Goal: Information Seeking & Learning: Learn about a topic

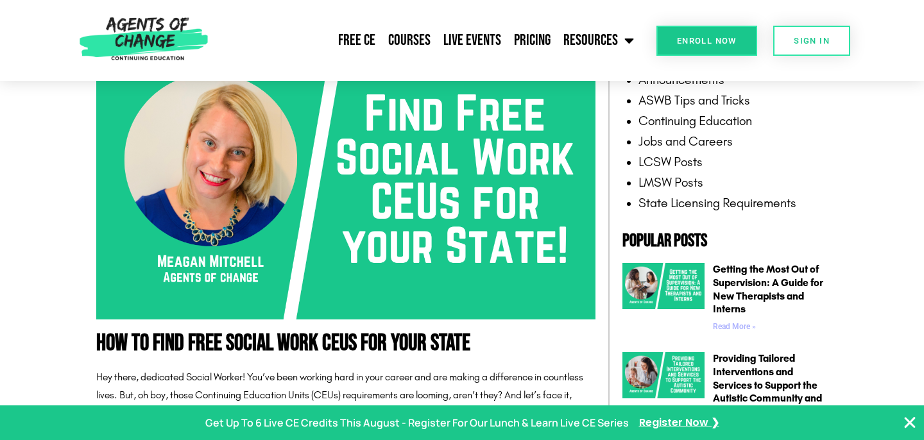
scroll to position [293, 0]
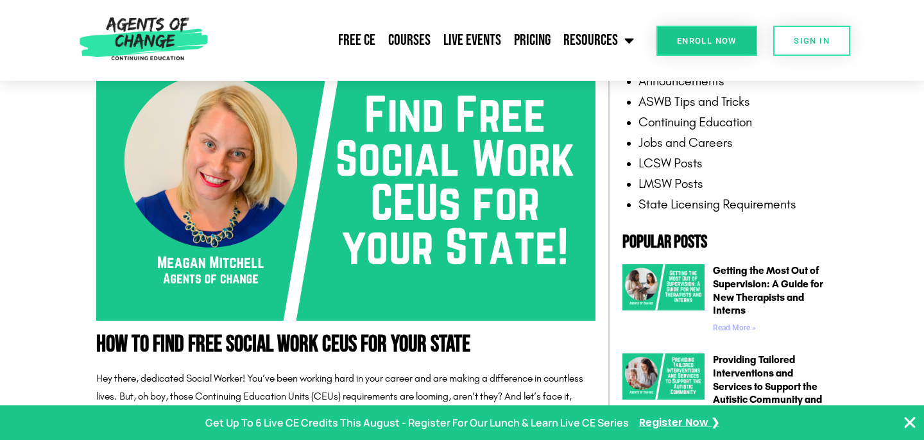
click at [463, 173] on img at bounding box center [345, 180] width 499 height 281
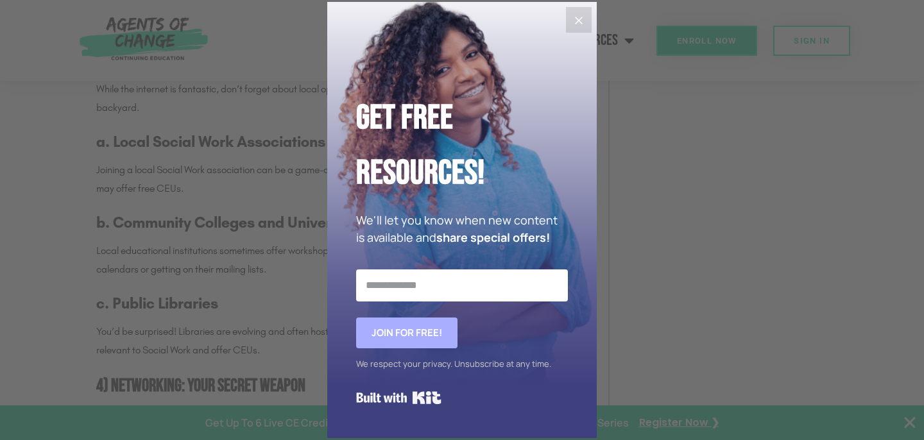
scroll to position [1623, 0]
click at [574, 21] on icon "Close" at bounding box center [578, 20] width 15 height 15
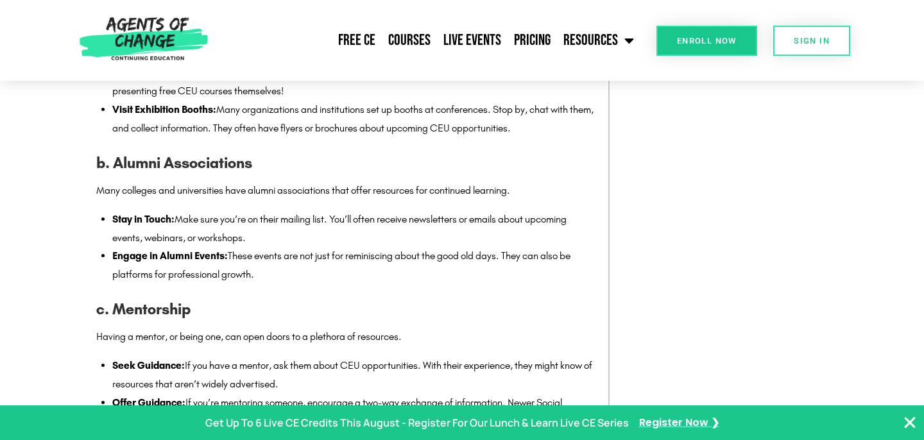
scroll to position [1933, 0]
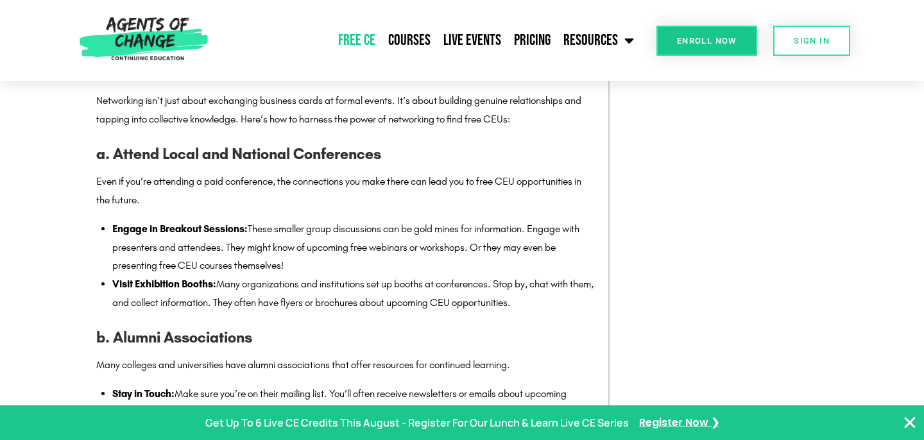
click at [363, 32] on link "Free CE" at bounding box center [357, 40] width 50 height 32
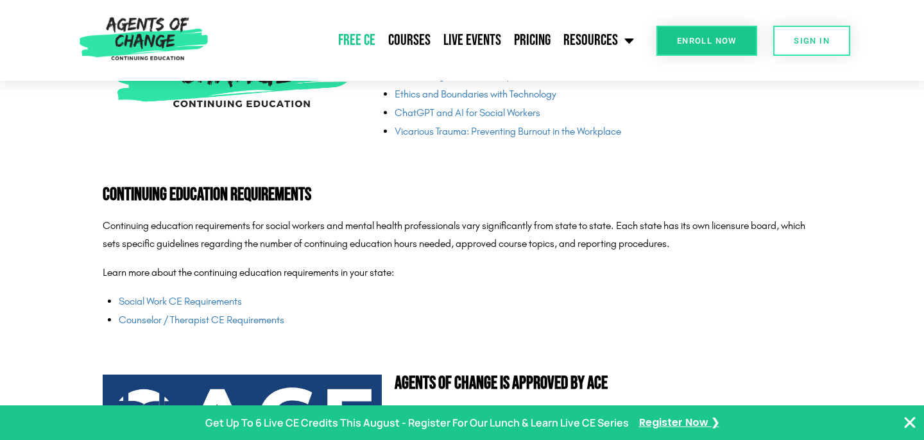
scroll to position [3160, 0]
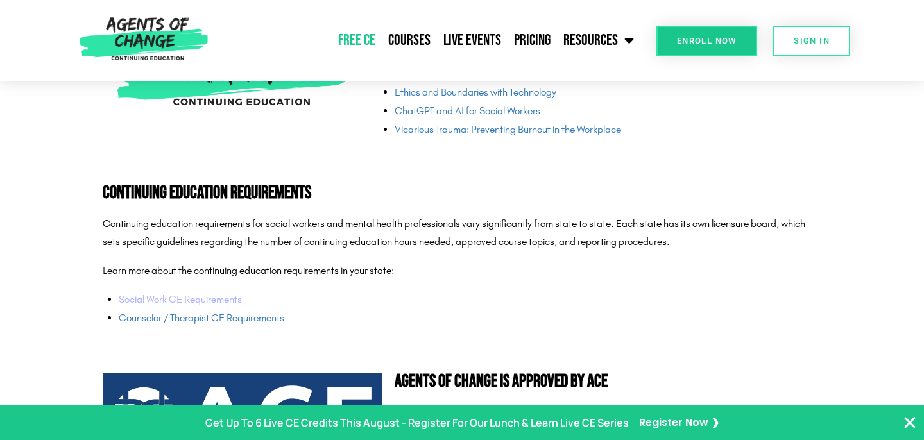
click at [174, 301] on link "Social Work CE Requirements" at bounding box center [180, 299] width 123 height 12
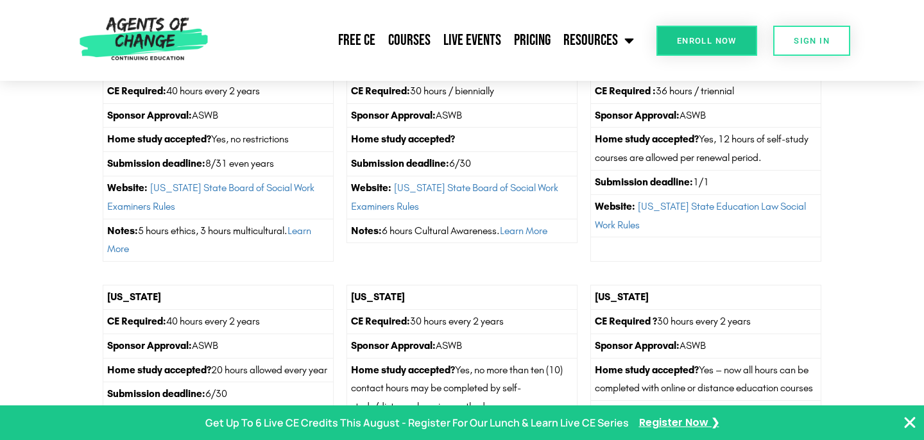
scroll to position [3296, 0]
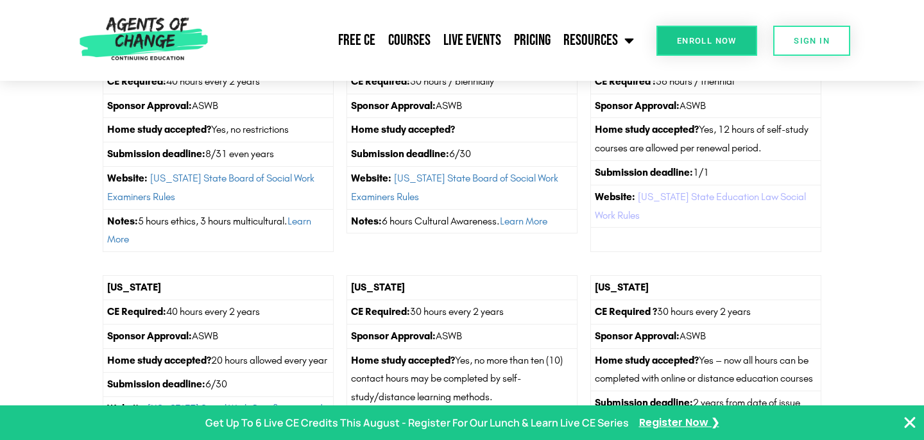
click at [680, 216] on link "New York State Education Law Social Work Rules" at bounding box center [700, 206] width 211 height 31
